Goal: Obtain resource: Download file/media

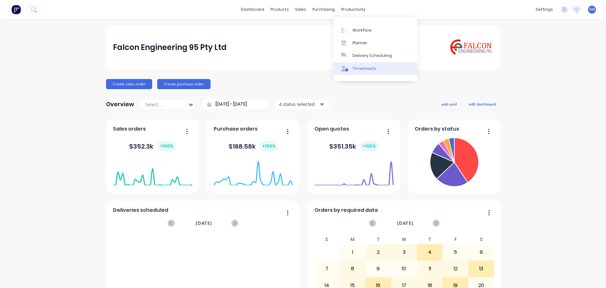
click at [372, 69] on div "Timesheets" at bounding box center [365, 69] width 24 height 6
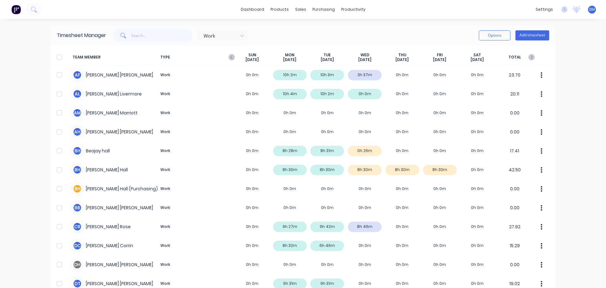
click at [59, 58] on div at bounding box center [59, 57] width 13 height 13
click at [487, 36] on button "Options" at bounding box center [495, 35] width 32 height 10
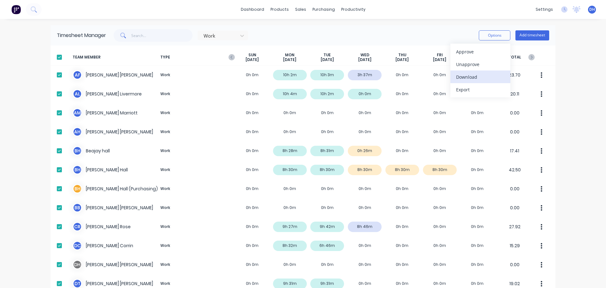
click at [482, 81] on div "Download" at bounding box center [480, 76] width 49 height 9
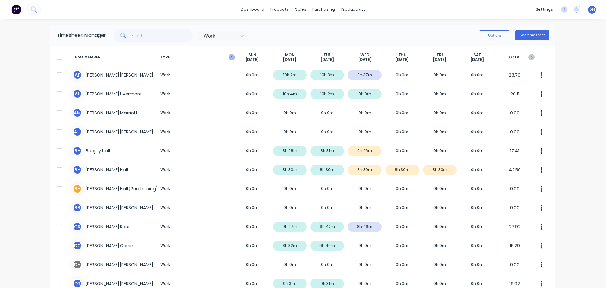
click at [229, 58] on icon "button" at bounding box center [232, 57] width 6 height 6
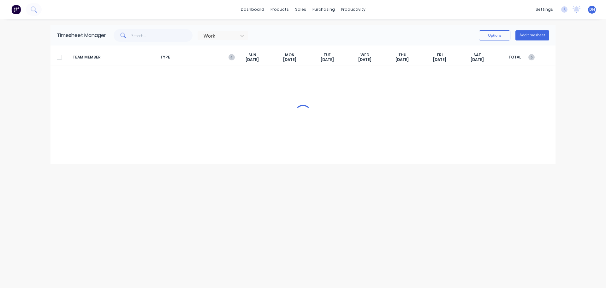
click at [334, 35] on div "Work Options Add timesheet" at bounding box center [327, 35] width 443 height 13
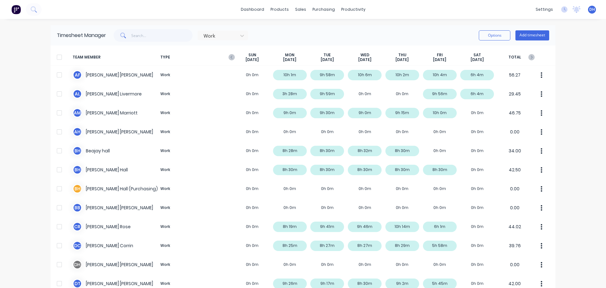
click at [60, 58] on div at bounding box center [59, 57] width 13 height 13
click at [490, 37] on button "Options" at bounding box center [495, 35] width 32 height 10
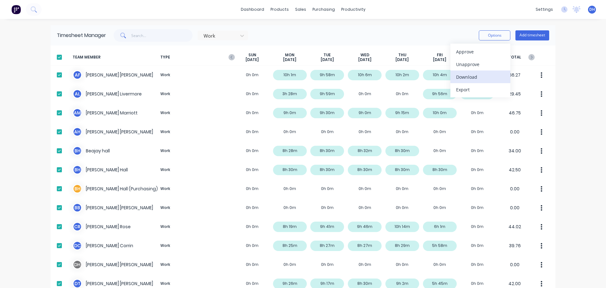
click at [470, 76] on div "Download" at bounding box center [480, 76] width 49 height 9
